Goal: Task Accomplishment & Management: Complete application form

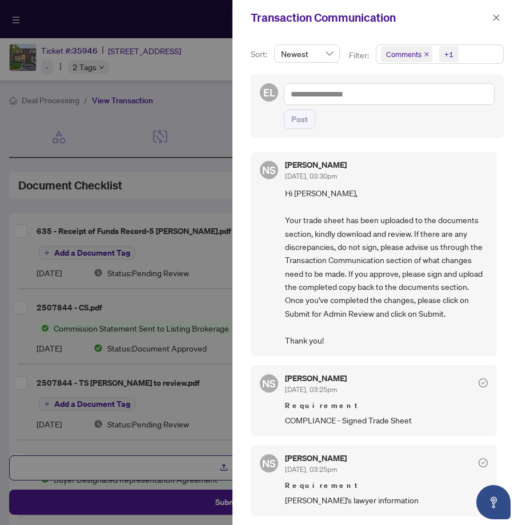
scroll to position [375, 0]
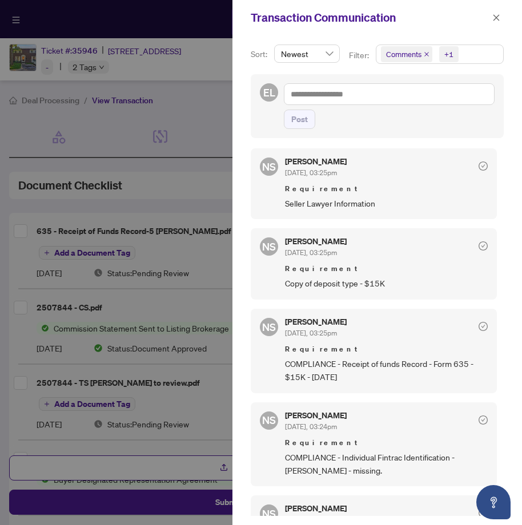
click at [202, 407] on div at bounding box center [261, 262] width 522 height 525
click at [496, 20] on icon "close" at bounding box center [496, 18] width 8 height 8
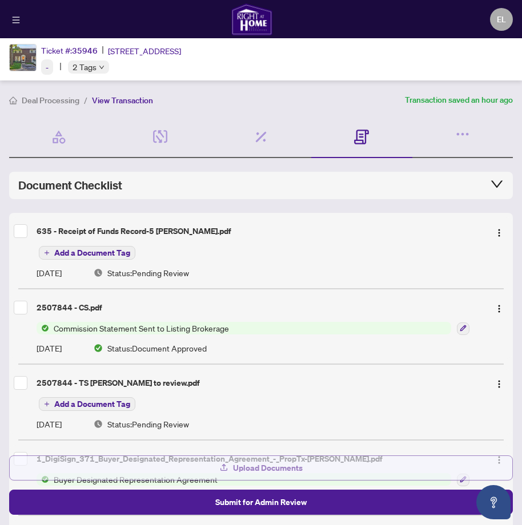
click at [154, 469] on button "Upload Documents" at bounding box center [260, 468] width 503 height 25
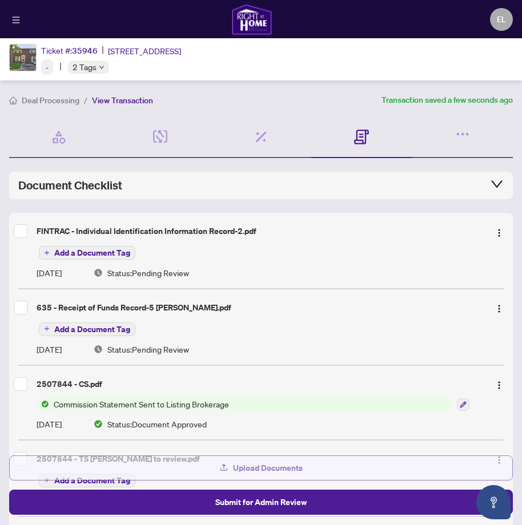
scroll to position [0, 0]
click at [190, 469] on button "Upload Documents" at bounding box center [260, 468] width 503 height 25
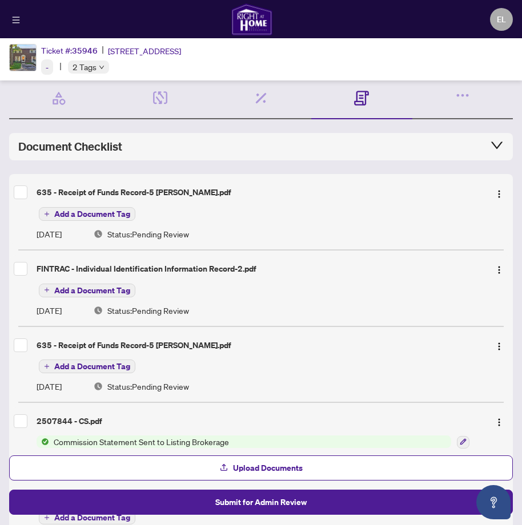
scroll to position [38, 0]
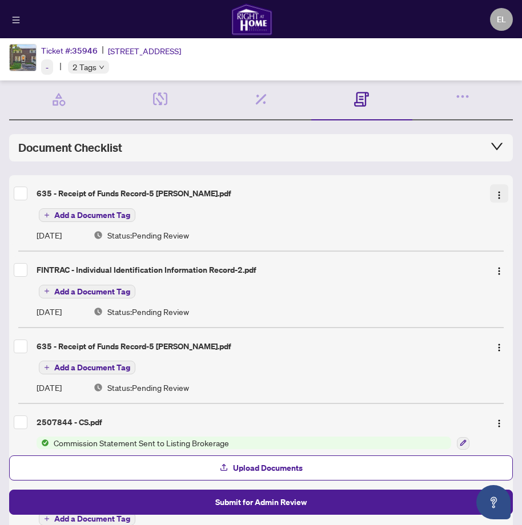
click at [501, 196] on img "button" at bounding box center [498, 195] width 9 height 9
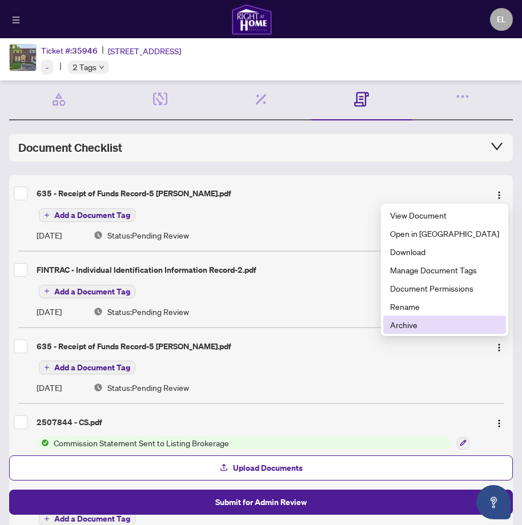
click at [426, 322] on span "Archive" at bounding box center [444, 325] width 109 height 13
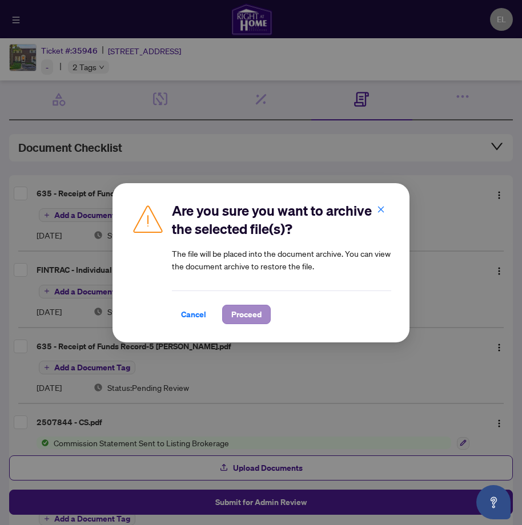
click at [246, 315] on span "Proceed" at bounding box center [246, 314] width 30 height 18
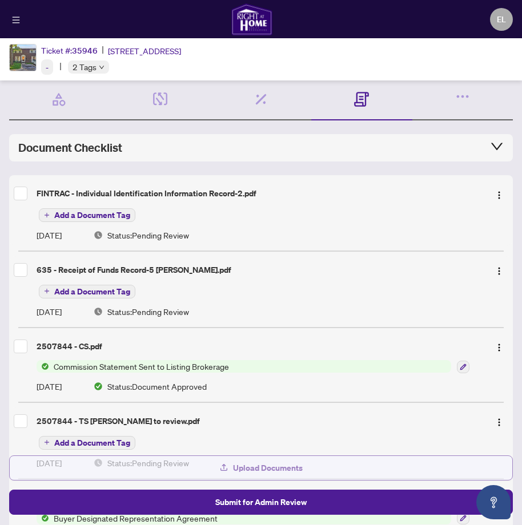
click at [164, 469] on button "Upload Documents" at bounding box center [260, 468] width 503 height 25
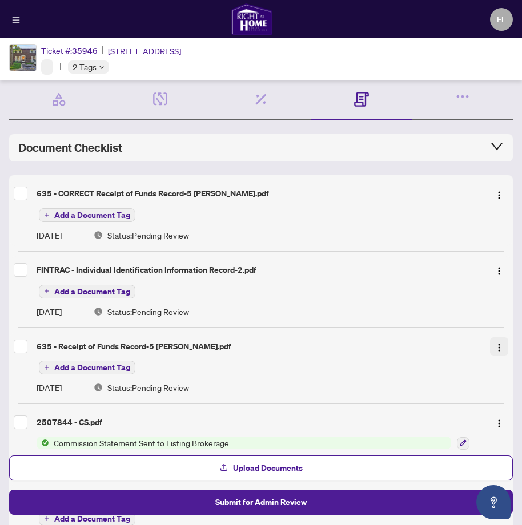
click at [499, 348] on img "button" at bounding box center [498, 347] width 9 height 9
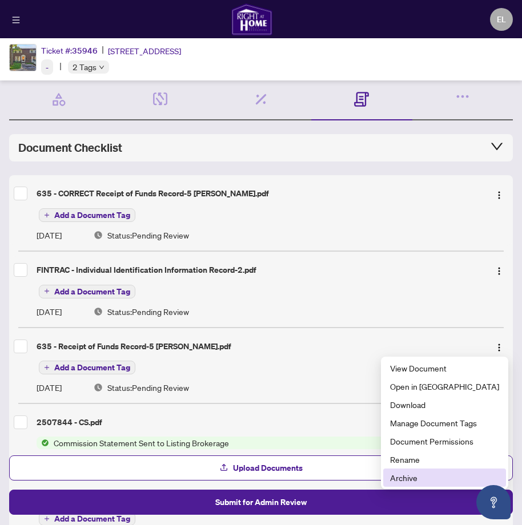
click at [429, 481] on span "Archive" at bounding box center [444, 478] width 109 height 13
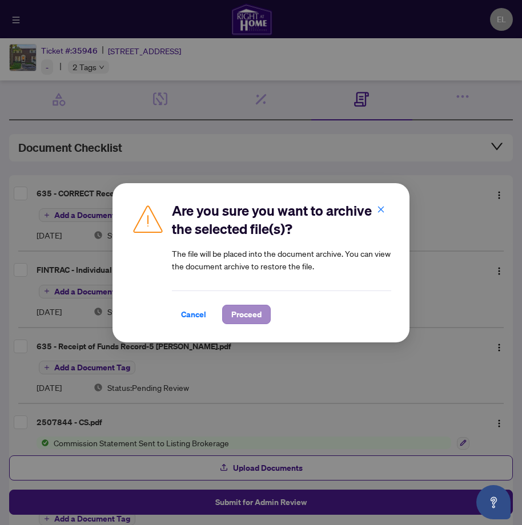
click at [253, 309] on span "Proceed" at bounding box center [246, 314] width 30 height 18
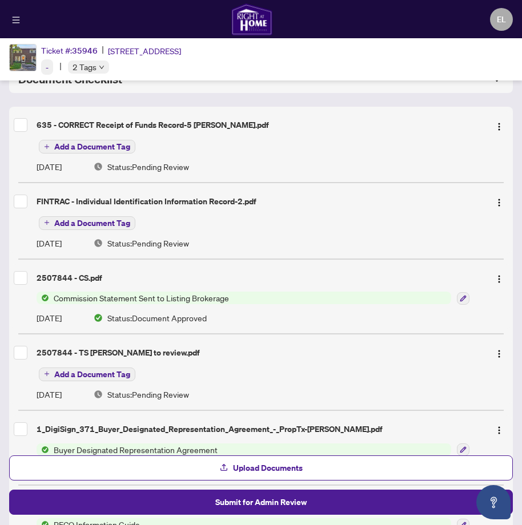
scroll to position [105, 0]
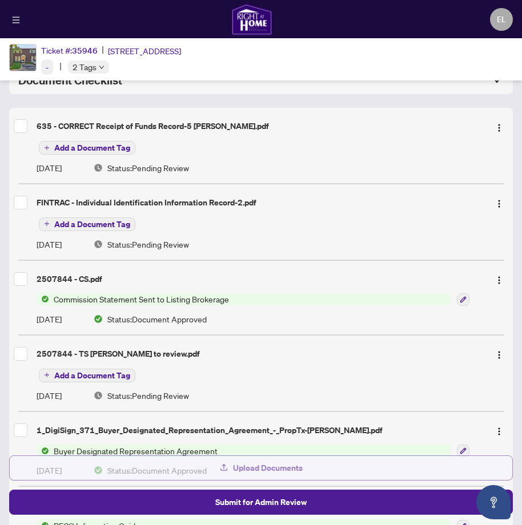
click at [206, 467] on button "Upload Documents" at bounding box center [260, 468] width 503 height 25
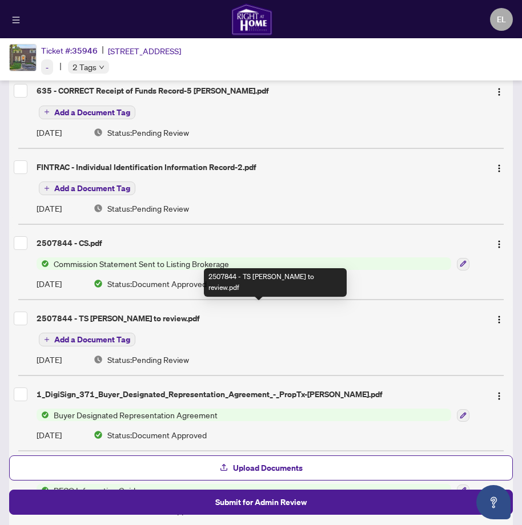
scroll to position [213, 0]
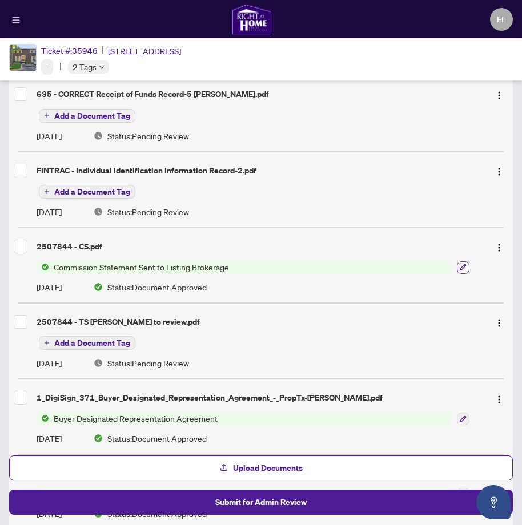
click at [461, 265] on icon "button" at bounding box center [463, 267] width 7 height 7
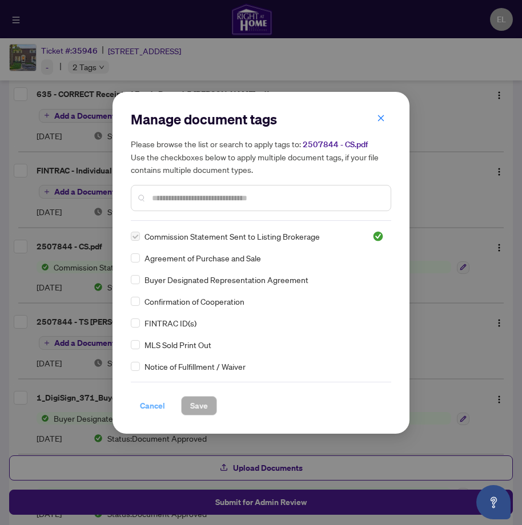
click at [150, 401] on span "Cancel" at bounding box center [152, 406] width 25 height 18
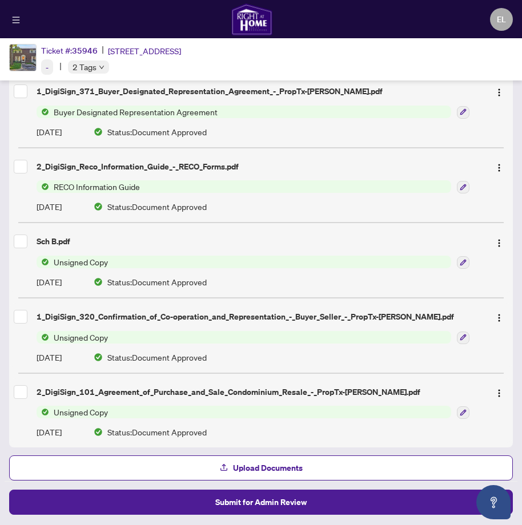
scroll to position [0, 0]
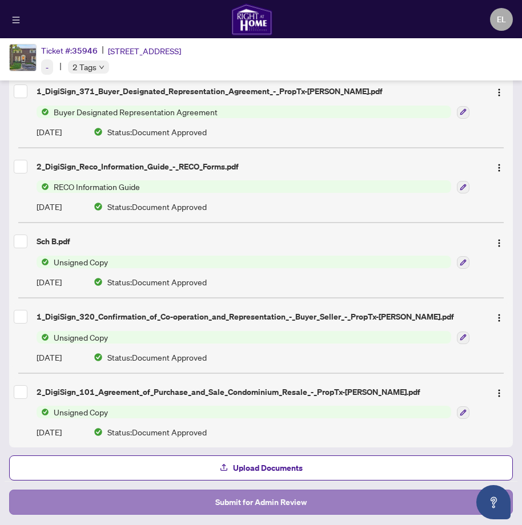
click at [286, 500] on span "Submit for Admin Review" at bounding box center [260, 502] width 91 height 18
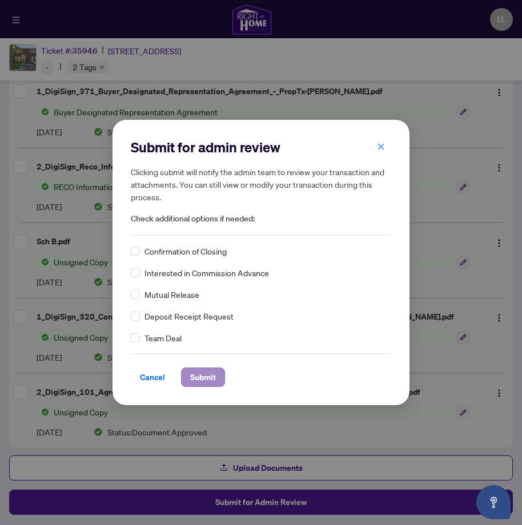
click at [211, 376] on span "Submit" at bounding box center [203, 377] width 26 height 18
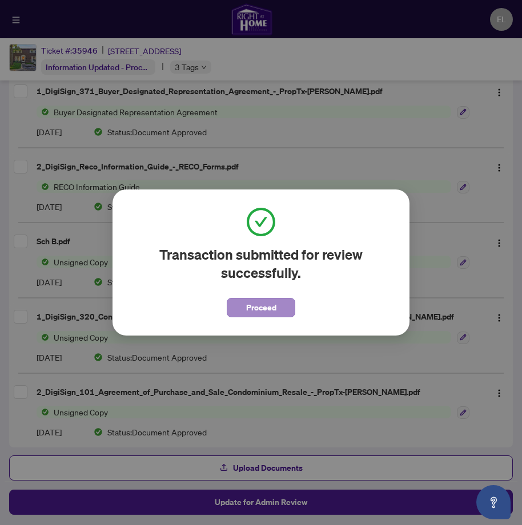
click at [259, 305] on span "Proceed" at bounding box center [261, 308] width 30 height 18
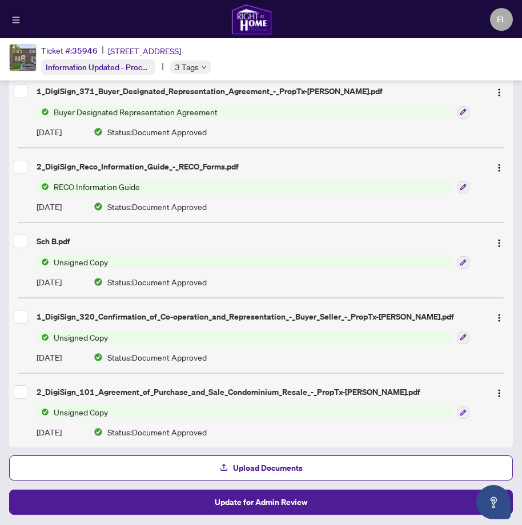
click at [17, 20] on icon "menu" at bounding box center [16, 20] width 7 height 6
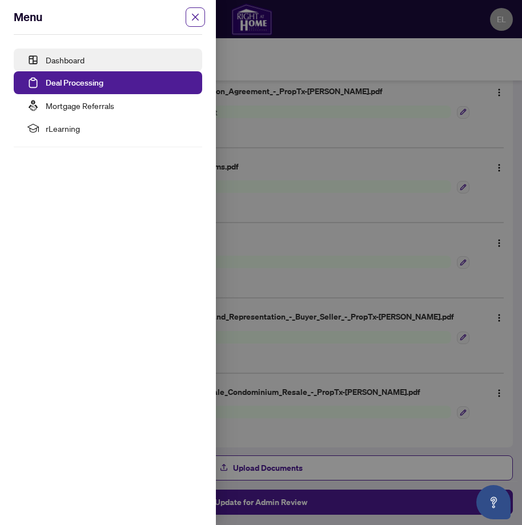
click at [77, 61] on link "Dashboard" at bounding box center [65, 60] width 39 height 10
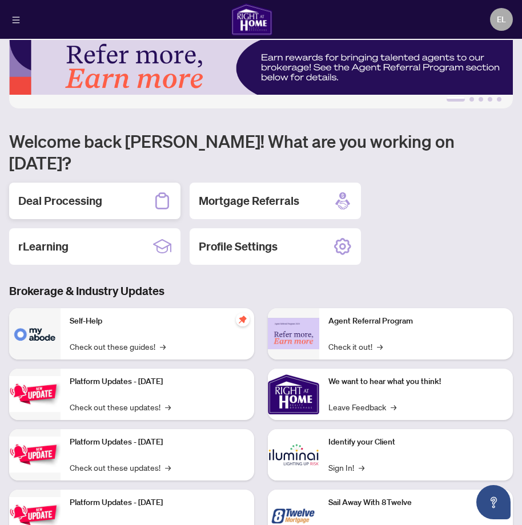
click at [92, 193] on h2 "Deal Processing" at bounding box center [60, 201] width 84 height 16
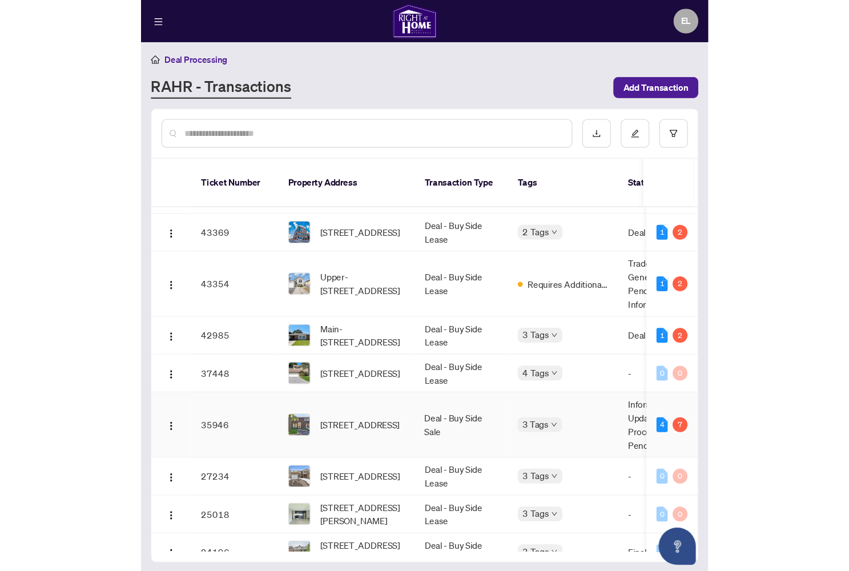
scroll to position [61, 0]
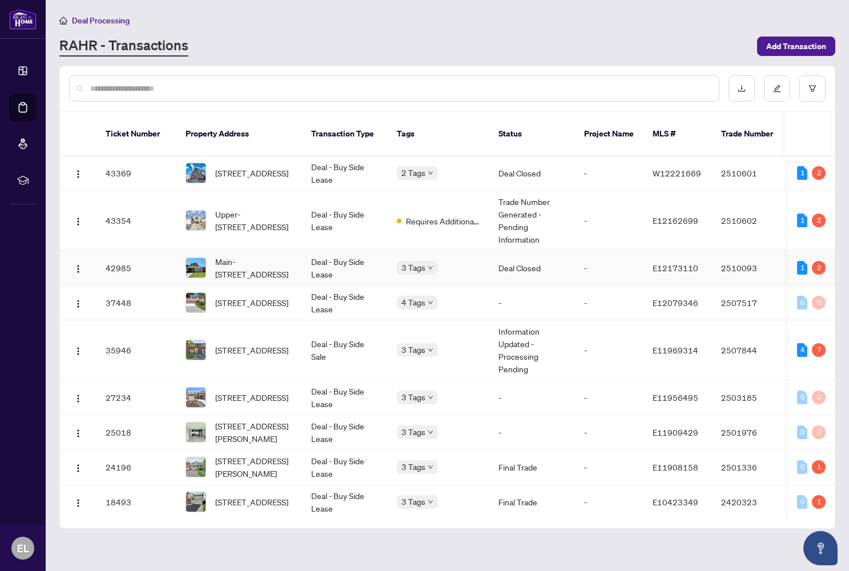
click at [521, 263] on span "E12173110" at bounding box center [675, 268] width 46 height 10
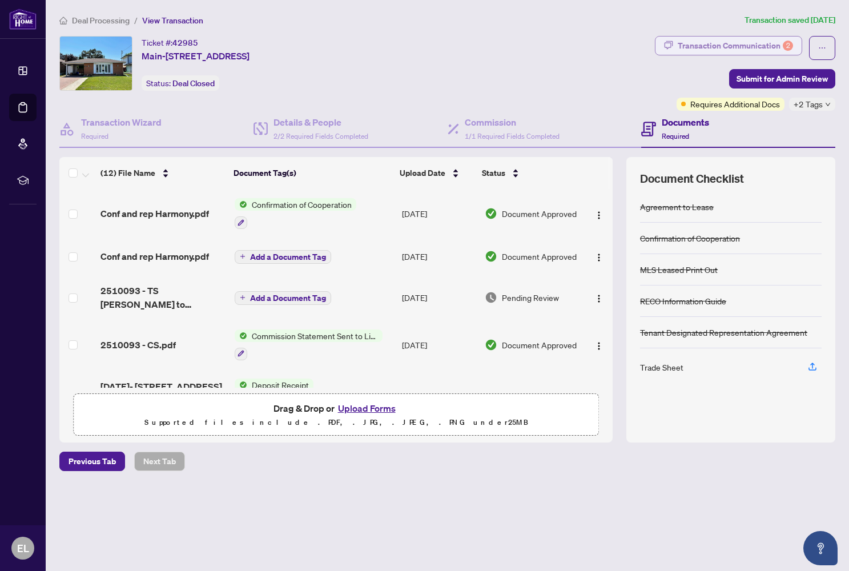
click at [521, 43] on div "Transaction Communication 2" at bounding box center [735, 46] width 115 height 18
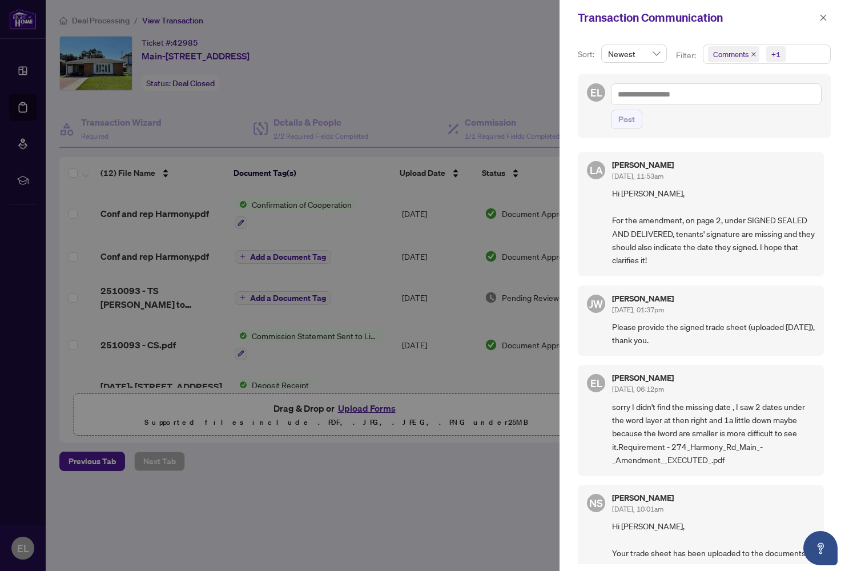
click at [517, 23] on div at bounding box center [424, 285] width 849 height 571
click at [502, 42] on div at bounding box center [424, 285] width 849 height 571
click at [521, 18] on icon "close" at bounding box center [823, 18] width 8 height 8
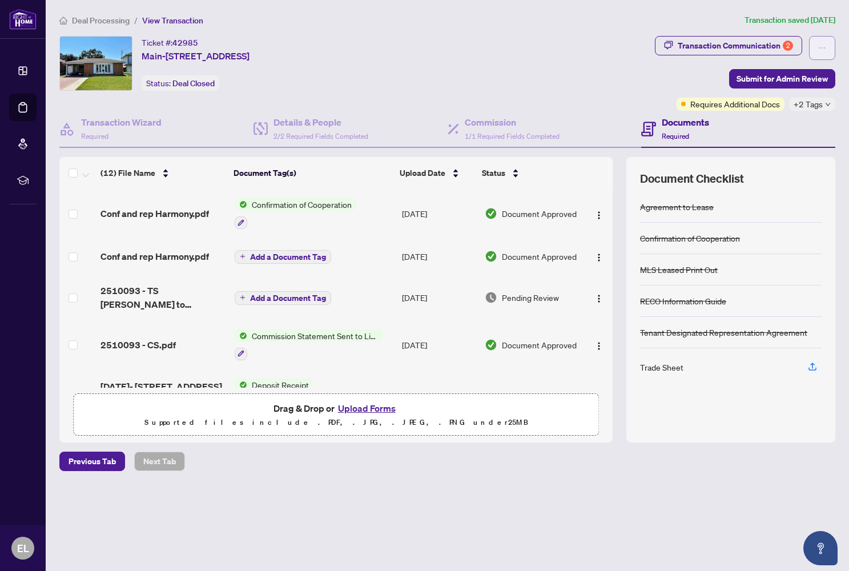
click at [521, 46] on icon "ellipsis" at bounding box center [822, 48] width 8 height 8
click at [521, 82] on div "Ticket #: 42985 Main-[STREET_ADDRESS] Status: Deal Closed" at bounding box center [354, 63] width 591 height 55
click at [521, 104] on span "Requires Additional Docs" at bounding box center [735, 104] width 90 height 13
click at [521, 44] on div "Transaction Communication 2" at bounding box center [735, 46] width 115 height 18
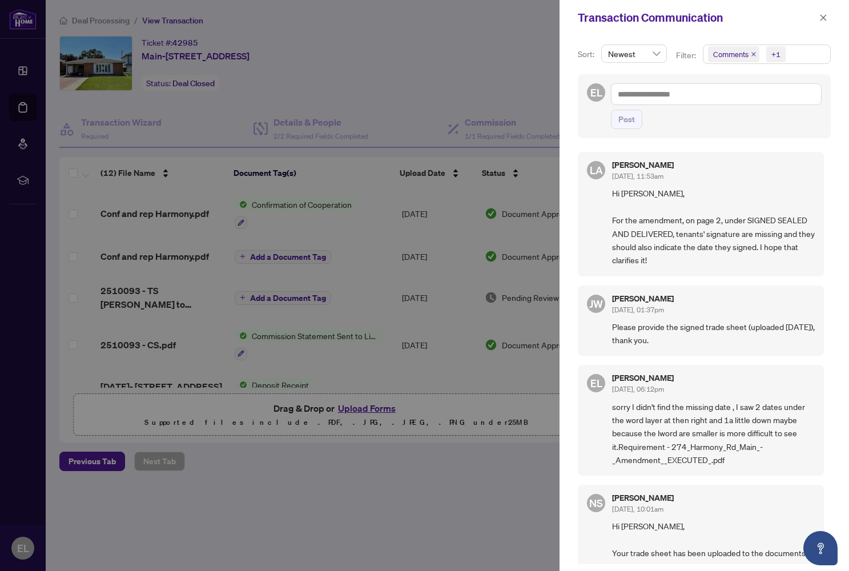
click at [299, 92] on div at bounding box center [424, 285] width 849 height 571
click at [521, 87] on span "EL" at bounding box center [596, 92] width 12 height 16
click at [521, 18] on icon "close" at bounding box center [823, 18] width 8 height 8
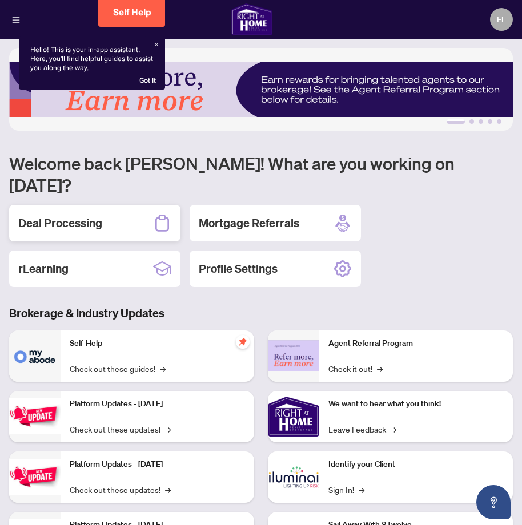
click at [110, 208] on div "Deal Processing" at bounding box center [94, 223] width 171 height 37
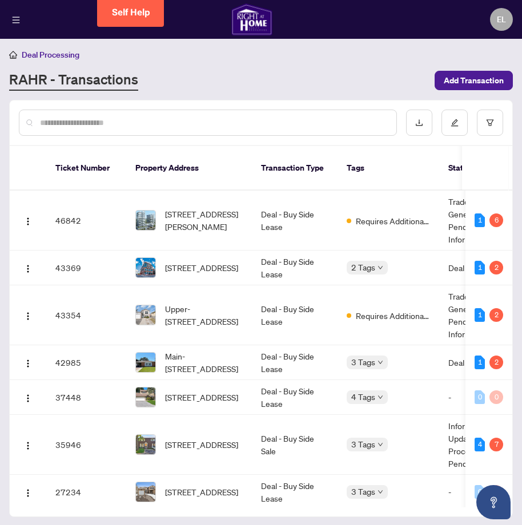
click at [212, 350] on span "Main-[STREET_ADDRESS]" at bounding box center [204, 362] width 78 height 25
click at [277, 346] on td "Deal - Buy Side Lease" at bounding box center [295, 362] width 86 height 35
click at [60, 349] on td "42985" at bounding box center [86, 362] width 80 height 35
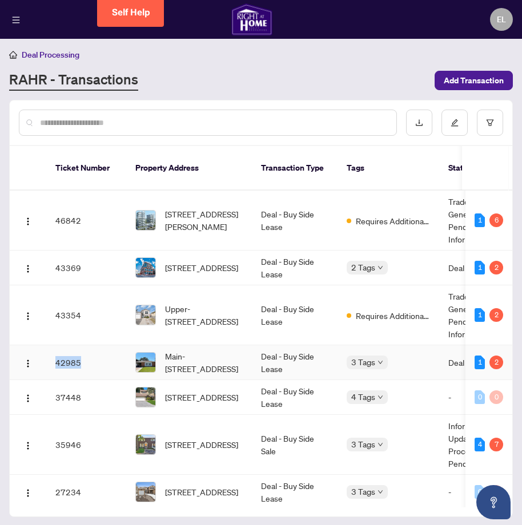
click at [60, 349] on td "42985" at bounding box center [86, 362] width 80 height 35
click at [495, 356] on div "2" at bounding box center [496, 363] width 14 height 14
click at [494, 356] on div "2" at bounding box center [496, 363] width 14 height 14
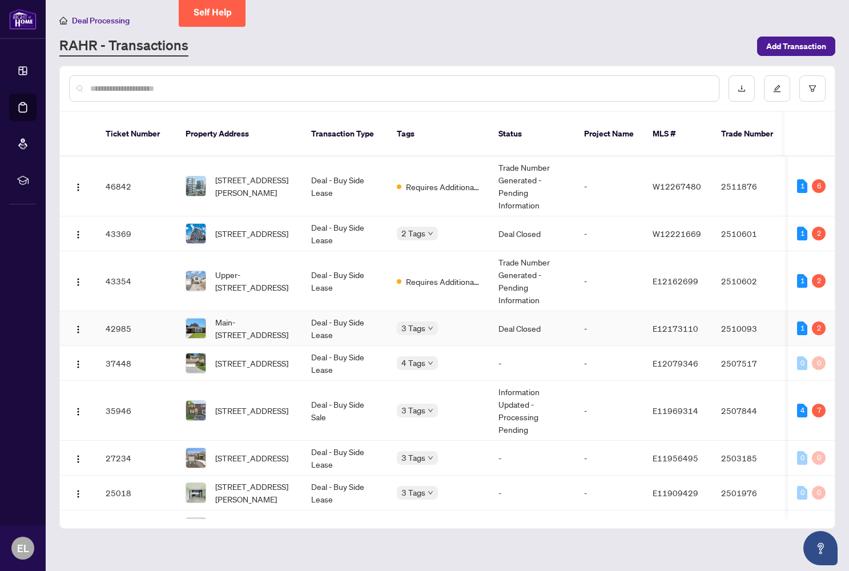
click at [370, 312] on td "Deal - Buy Side Lease" at bounding box center [345, 328] width 86 height 35
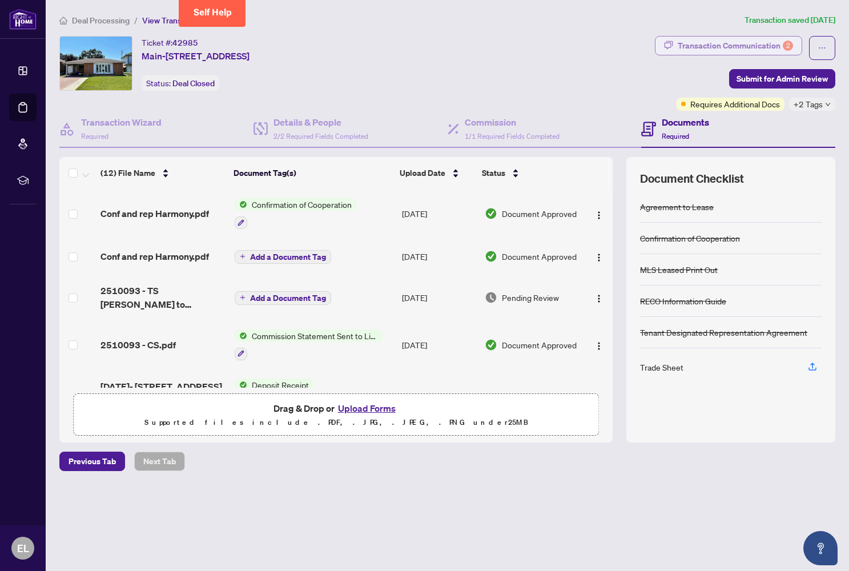
click at [521, 42] on div "Transaction Communication 2" at bounding box center [735, 46] width 115 height 18
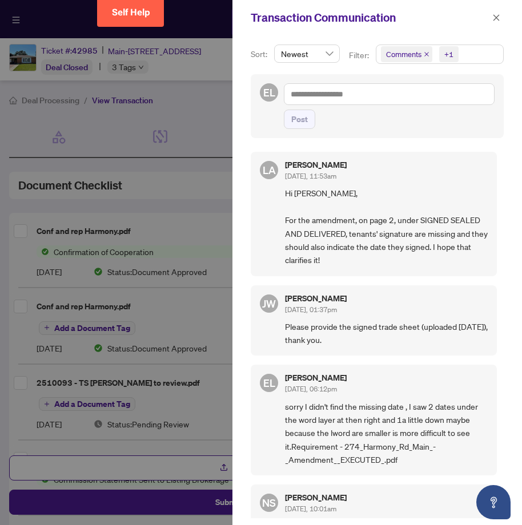
click at [215, 99] on div at bounding box center [261, 262] width 522 height 525
click at [501, 15] on button "button" at bounding box center [496, 18] width 15 height 14
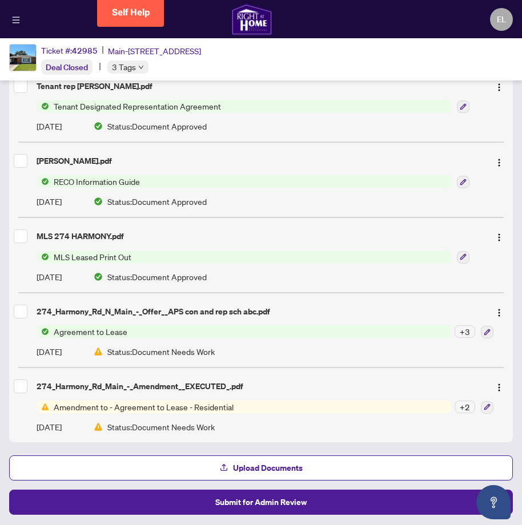
scroll to position [671, 0]
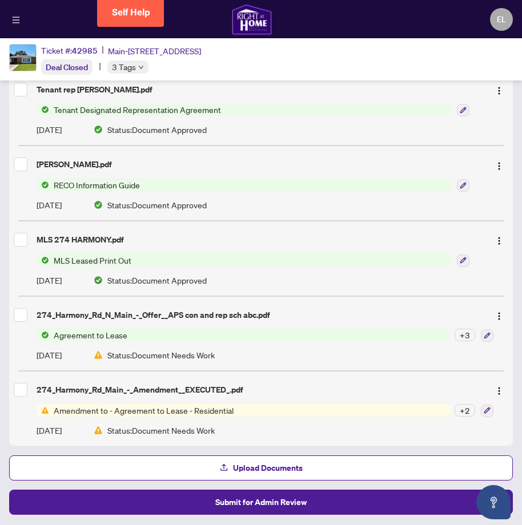
click at [469, 408] on div "+ 2" at bounding box center [464, 410] width 21 height 13
click at [499, 417] on div "274_Harmony_Rd_Main_-_Amendment__EXECUTED_.pdf Amendment to - Agreement to Leas…" at bounding box center [260, 408] width 503 height 65
click at [485, 408] on icon "button" at bounding box center [487, 411] width 6 height 6
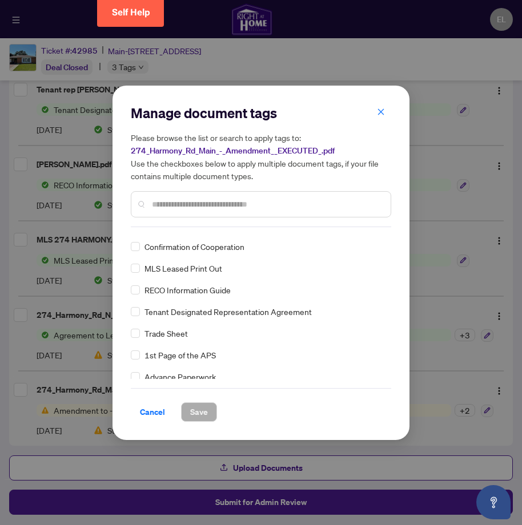
scroll to position [84, 0]
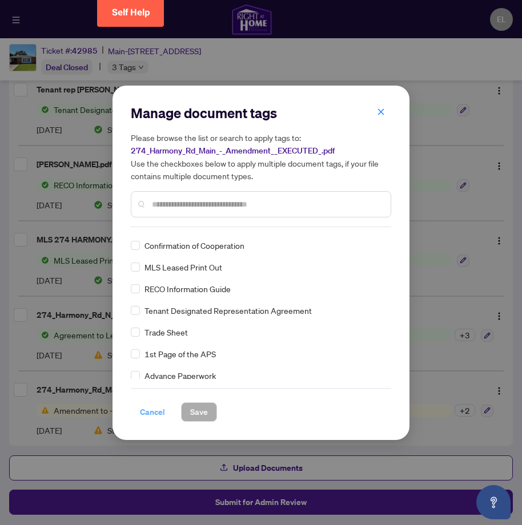
click at [150, 409] on span "Cancel" at bounding box center [152, 412] width 25 height 18
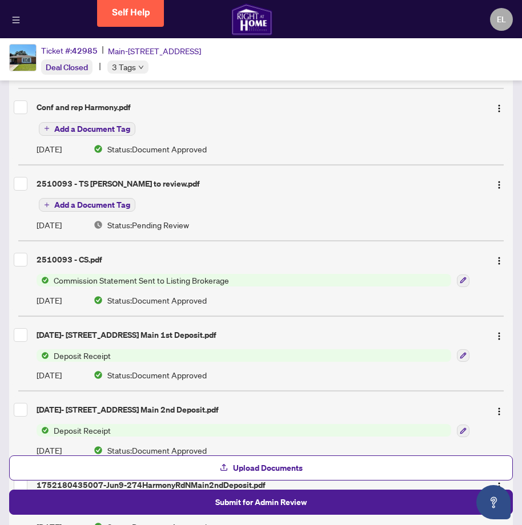
scroll to position [190, 0]
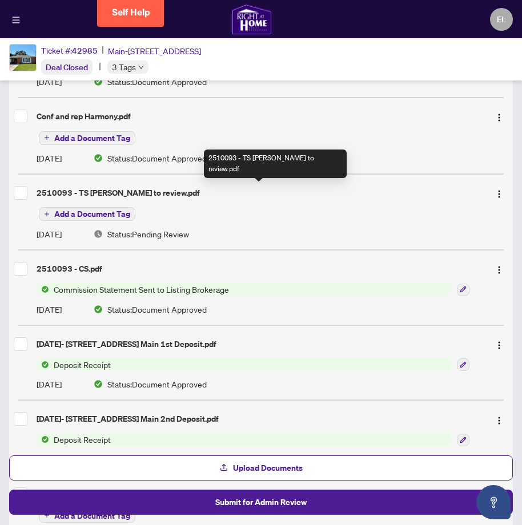
click at [142, 191] on div "2510093 - TS [PERSON_NAME] to review.pdf" at bounding box center [259, 193] width 444 height 13
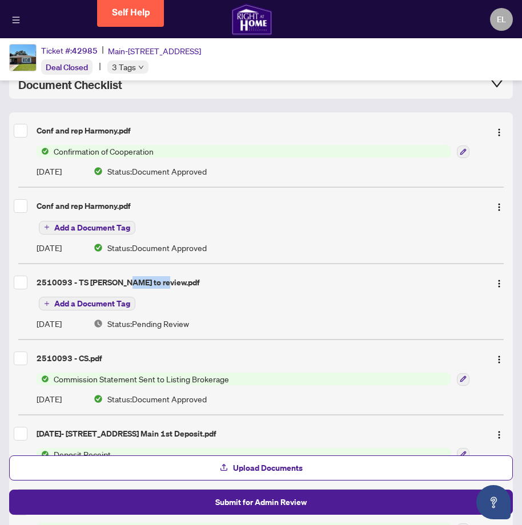
scroll to position [98, 0]
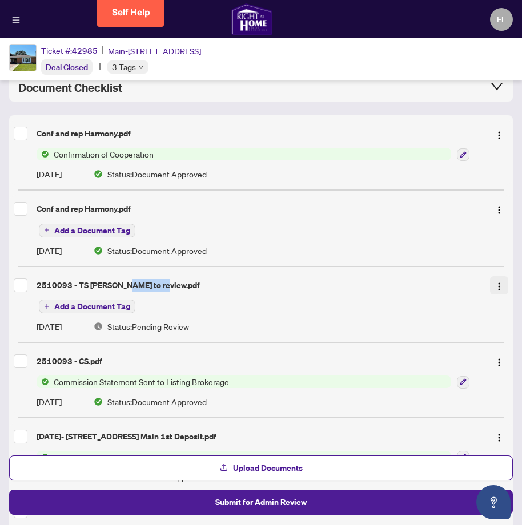
click at [498, 284] on img "button" at bounding box center [498, 286] width 9 height 9
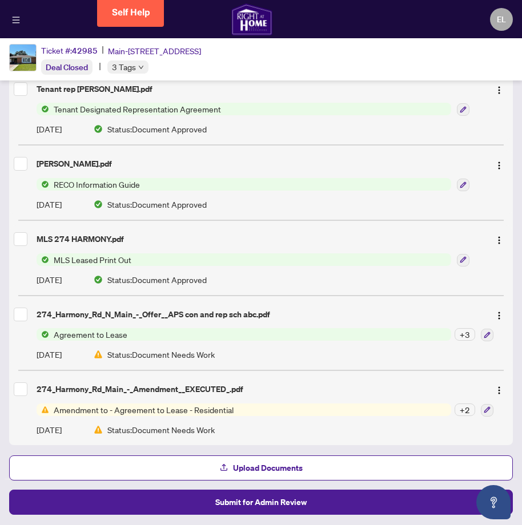
scroll to position [671, 0]
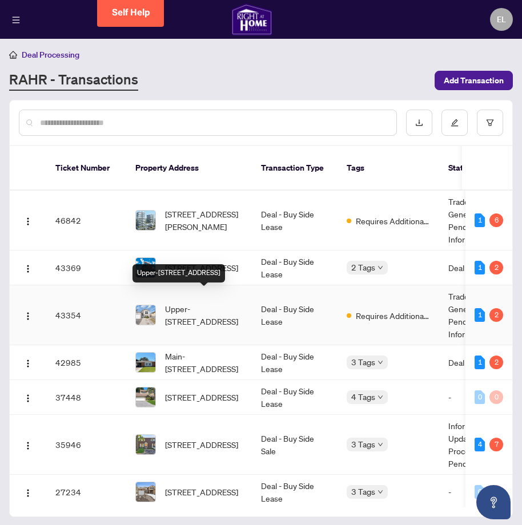
click at [206, 303] on span "Upper-[STREET_ADDRESS]" at bounding box center [204, 315] width 78 height 25
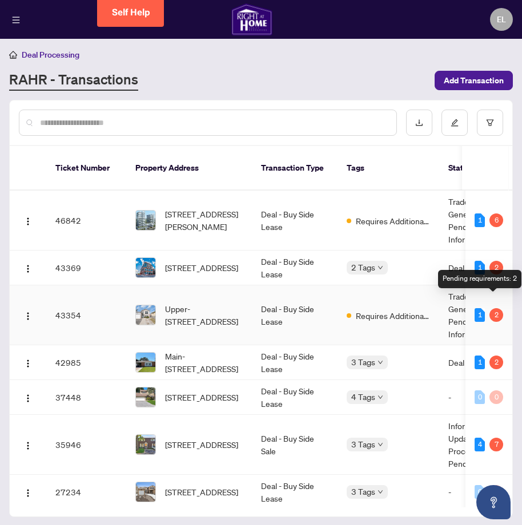
click at [497, 308] on div "2" at bounding box center [496, 315] width 14 height 14
click at [282, 302] on td "Deal - Buy Side Lease" at bounding box center [295, 315] width 86 height 60
click at [69, 305] on td "43354" at bounding box center [86, 315] width 80 height 60
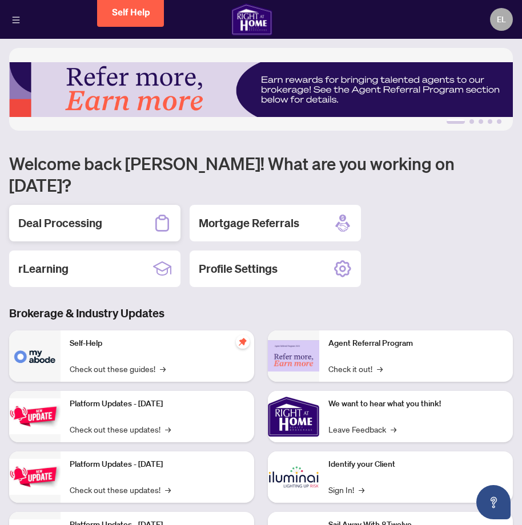
click at [115, 205] on div "Deal Processing" at bounding box center [94, 223] width 171 height 37
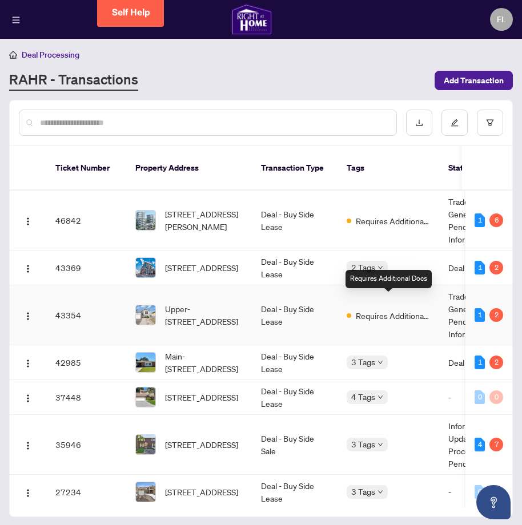
click at [380, 309] on span "Requires Additional Docs" at bounding box center [393, 315] width 74 height 13
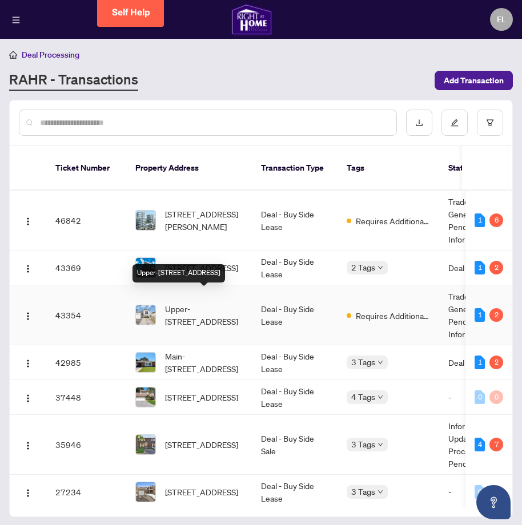
click at [185, 303] on span "Upper-[STREET_ADDRESS]" at bounding box center [204, 315] width 78 height 25
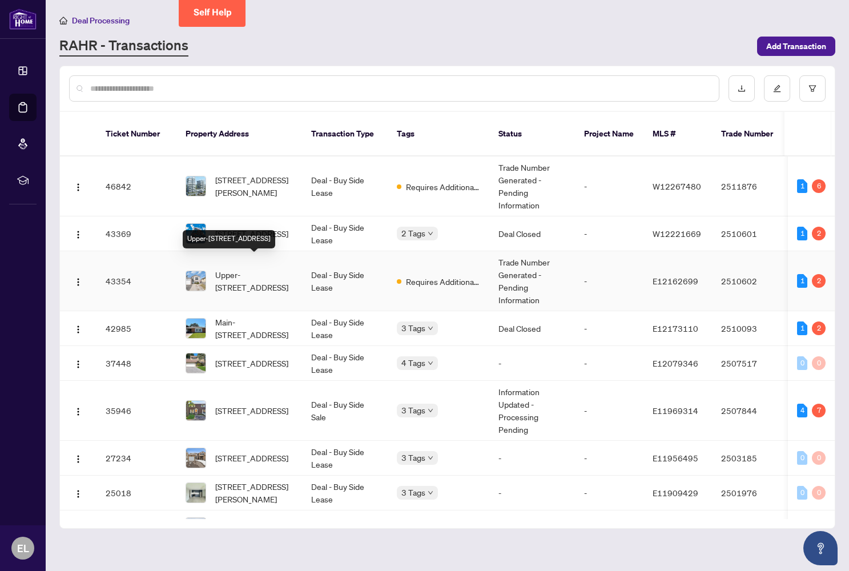
click at [267, 268] on span "Upper-[STREET_ADDRESS]" at bounding box center [254, 280] width 78 height 25
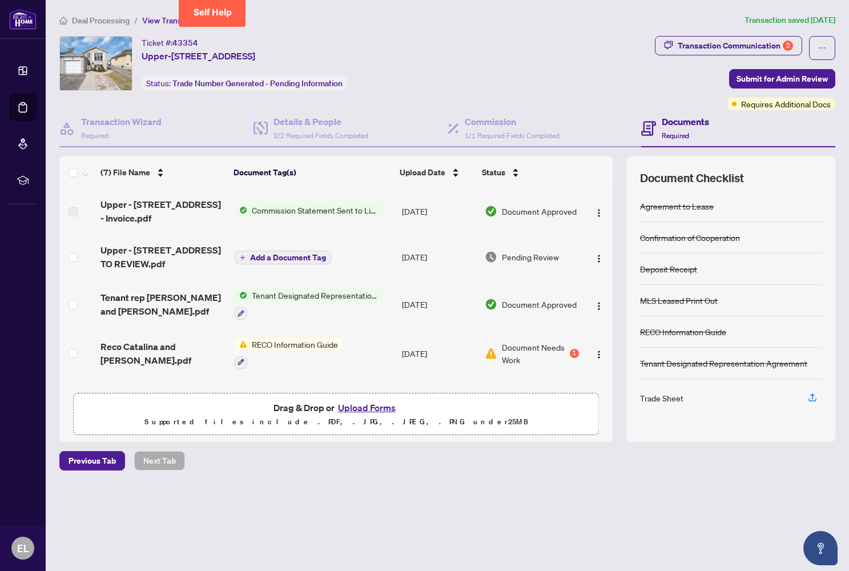
click at [296, 341] on span "RECO Information Guide" at bounding box center [294, 344] width 95 height 13
click at [520, 352] on span "Document Needs Work" at bounding box center [535, 353] width 66 height 25
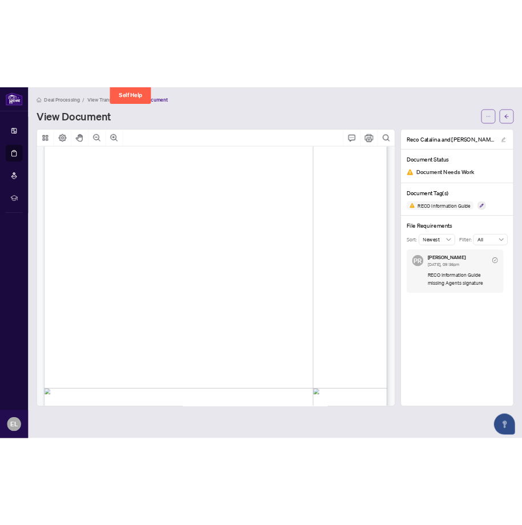
scroll to position [8948, 0]
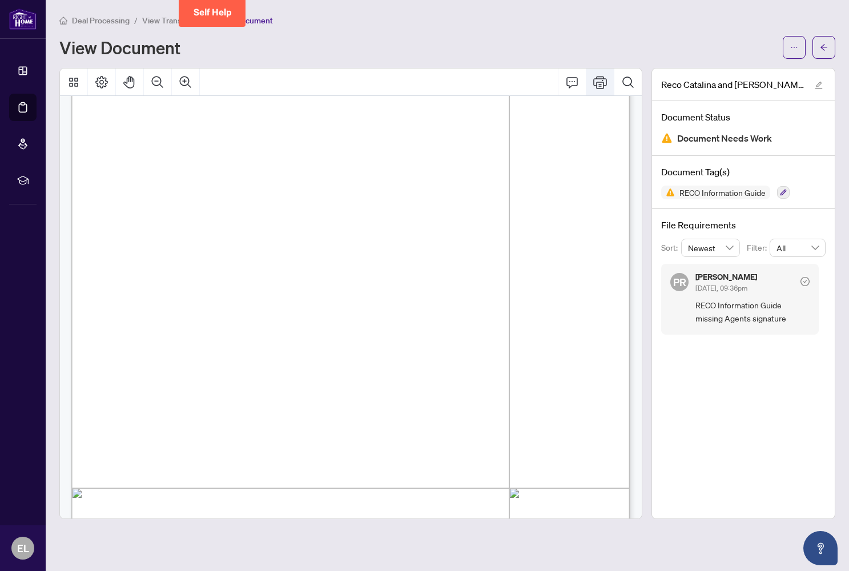
click at [521, 84] on icon "Print" at bounding box center [600, 82] width 14 height 13
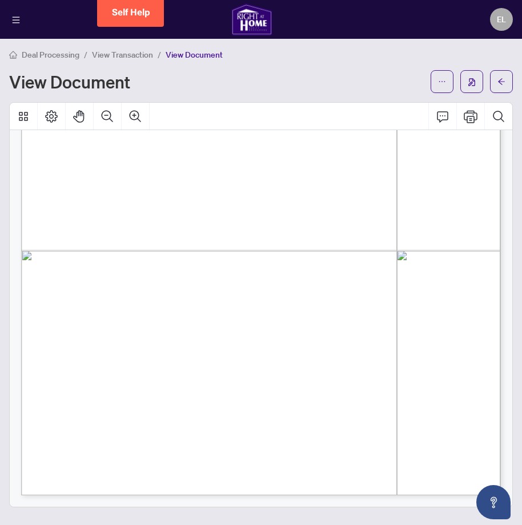
scroll to position [7677, 0]
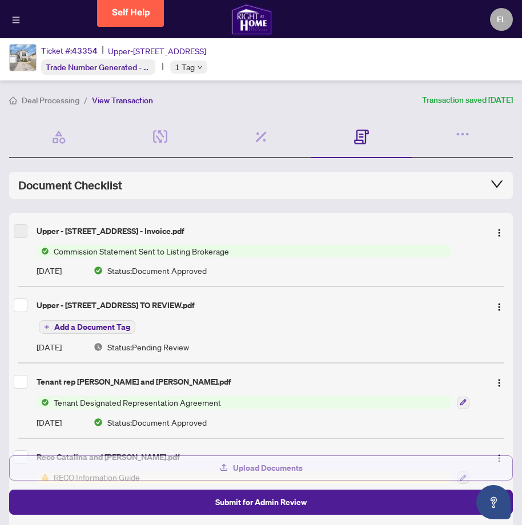
click at [278, 472] on span "Upload Documents" at bounding box center [268, 468] width 70 height 18
click at [273, 470] on span "Upload Documents" at bounding box center [268, 468] width 70 height 18
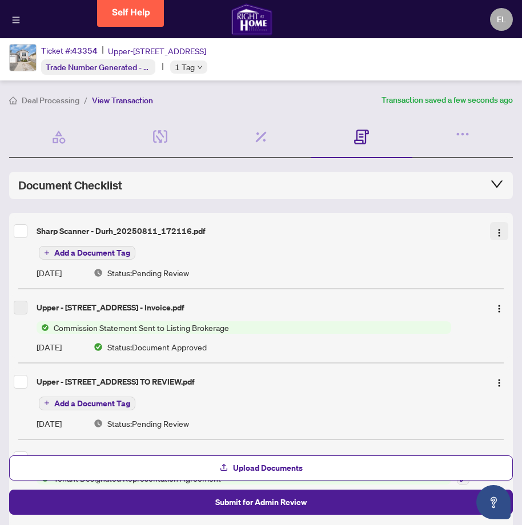
click at [503, 235] on img "button" at bounding box center [498, 232] width 9 height 9
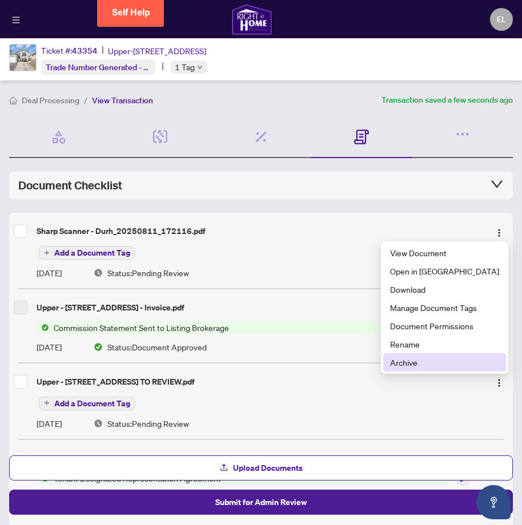
click at [443, 364] on span "Archive" at bounding box center [444, 362] width 109 height 13
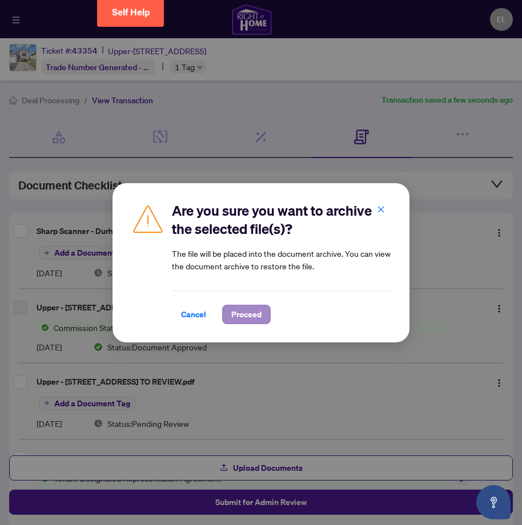
click at [252, 311] on span "Proceed" at bounding box center [246, 314] width 30 height 18
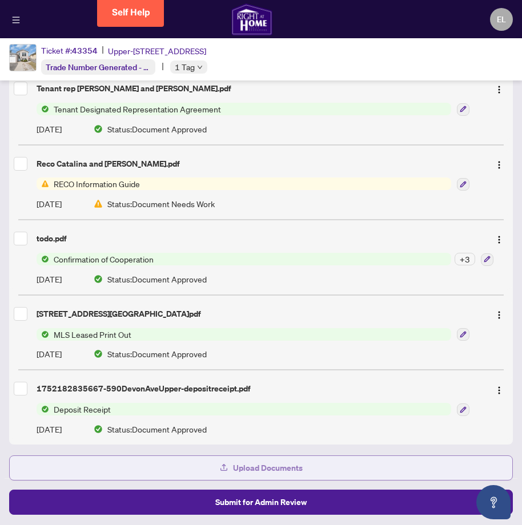
click at [234, 468] on span "Upload Documents" at bounding box center [268, 468] width 70 height 18
click at [207, 465] on button "Upload Documents" at bounding box center [260, 468] width 503 height 25
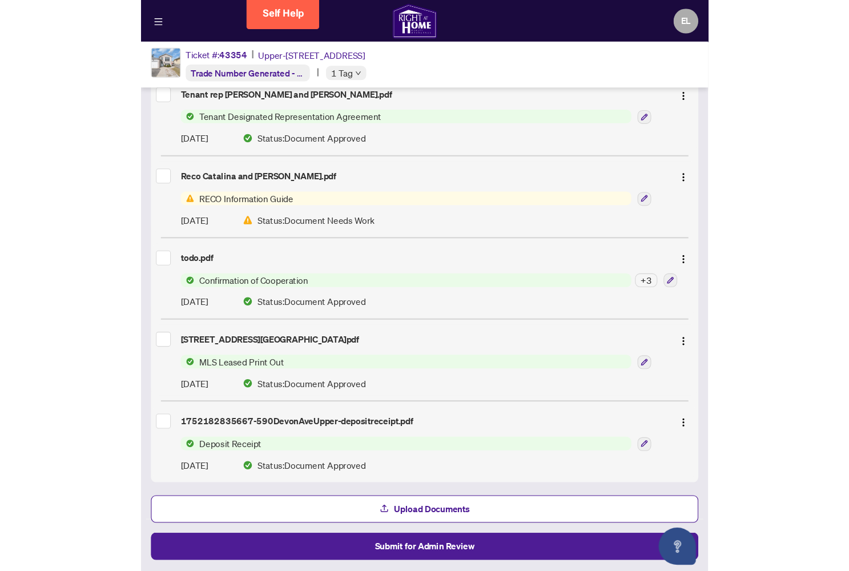
scroll to position [370, 0]
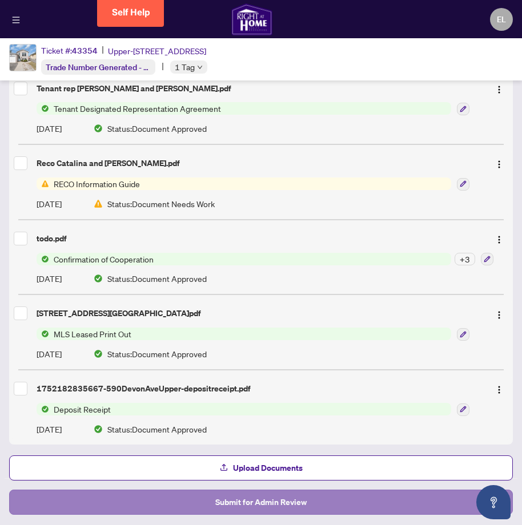
click at [301, 506] on span "Submit for Admin Review" at bounding box center [260, 502] width 91 height 18
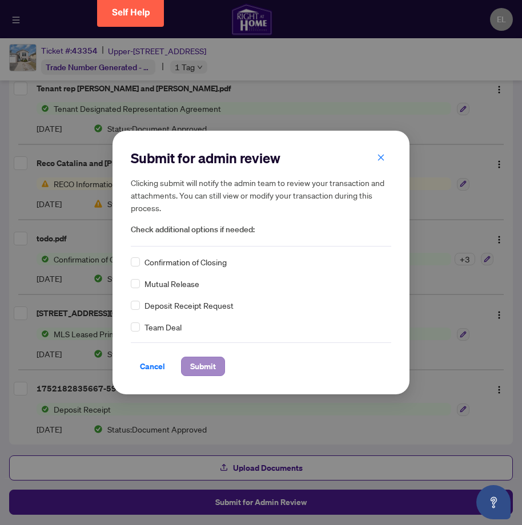
click at [219, 364] on button "Submit" at bounding box center [203, 366] width 44 height 19
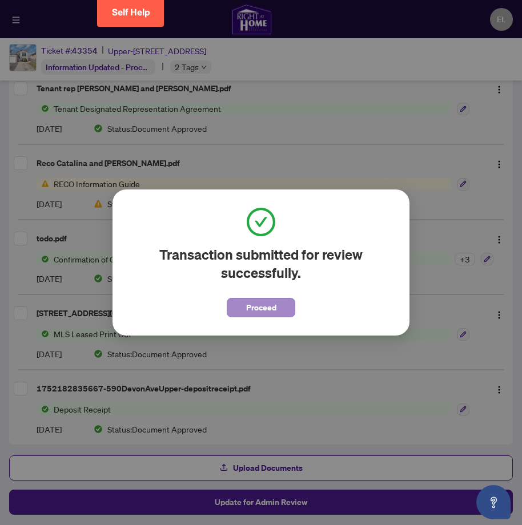
click at [259, 311] on span "Proceed" at bounding box center [261, 308] width 30 height 18
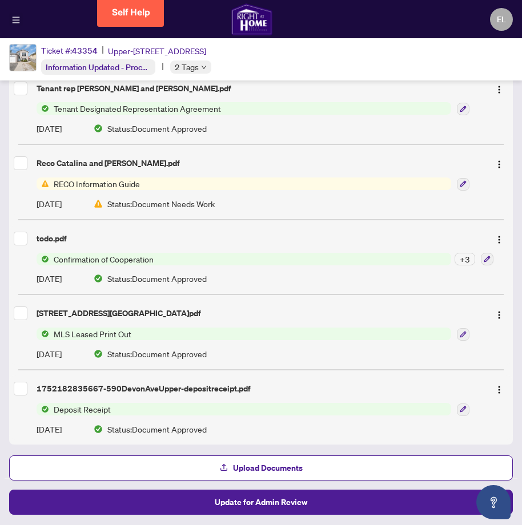
click at [20, 20] on button "button" at bounding box center [16, 20] width 14 height 14
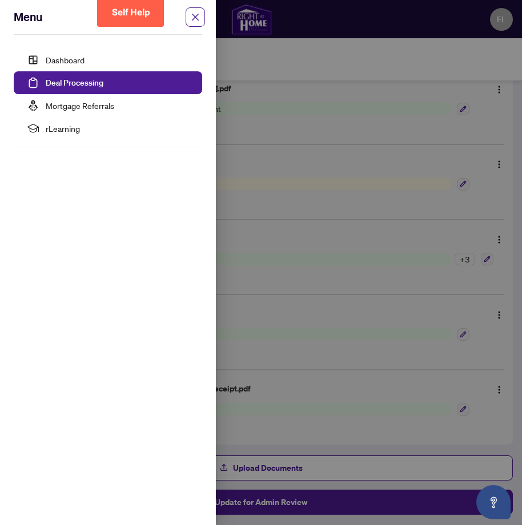
click at [440, 21] on div at bounding box center [261, 262] width 522 height 525
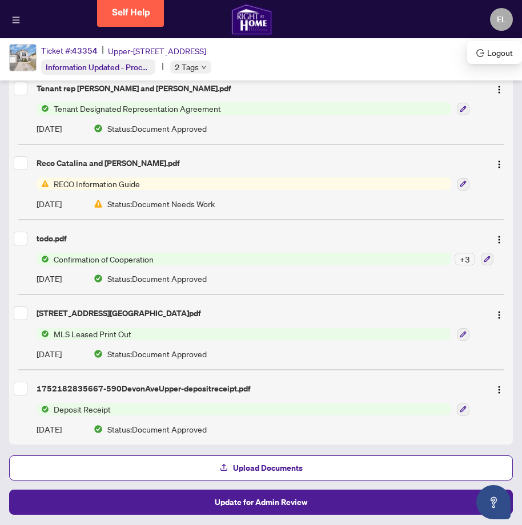
click at [506, 18] on span "EL" at bounding box center [501, 19] width 9 height 13
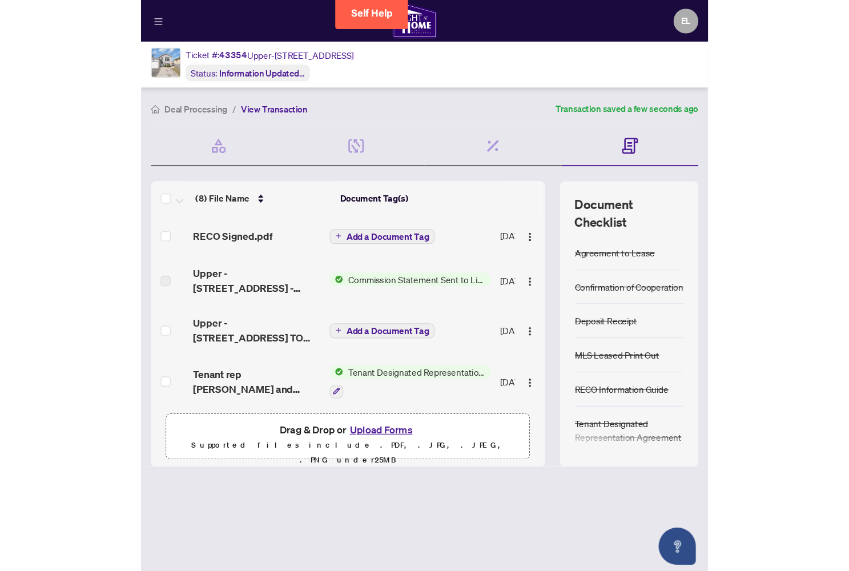
scroll to position [0, 0]
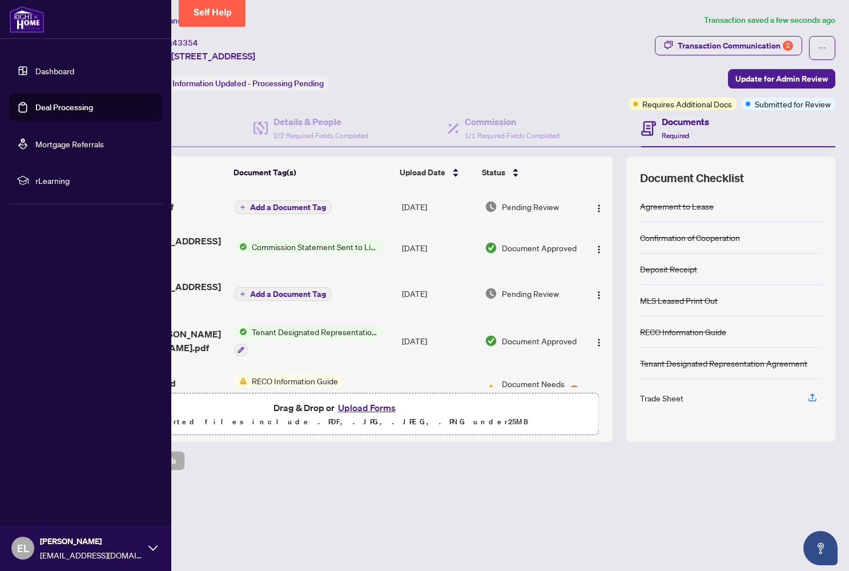
click at [152, 525] on icon at bounding box center [152, 547] width 9 height 5
click at [52, 482] on span "Logout" at bounding box center [46, 480] width 26 height 18
